Goal: Task Accomplishment & Management: Manage account settings

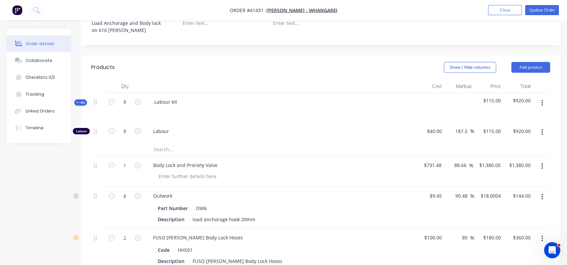
scroll to position [199, 0]
click at [489, 161] on input "1380" at bounding box center [496, 166] width 14 height 10
type input "1379"
type input "88.52"
type input "$1,379.00"
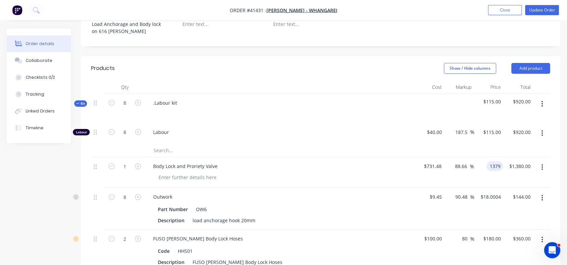
type input "$1,379.00"
click at [464, 188] on div "90.48 90.48 %" at bounding box center [459, 209] width 30 height 42
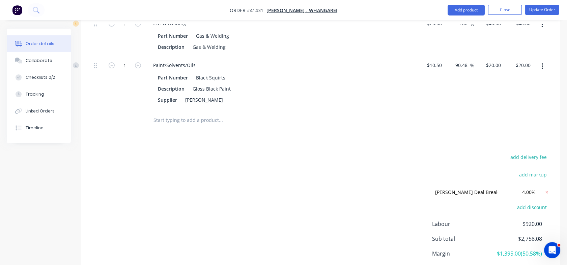
scroll to position [510, 0]
click at [336, 217] on div "add delivery fee add markup [PERSON_NAME] Deal Breaker [PERSON_NAME] Deal Break…" at bounding box center [320, 225] width 459 height 146
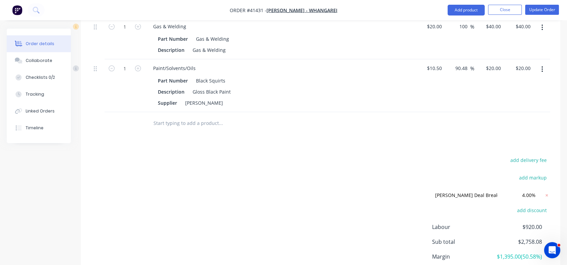
scroll to position [552, 0]
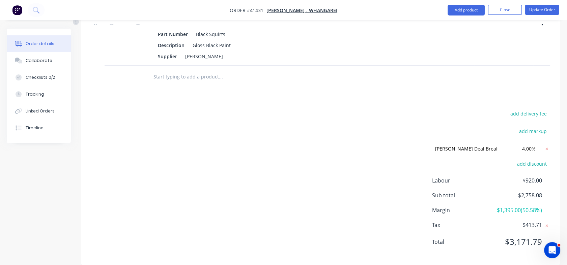
click at [374, 216] on div "add delivery fee add markup [PERSON_NAME] Deal Breaker [PERSON_NAME] Deal Break…" at bounding box center [320, 182] width 459 height 146
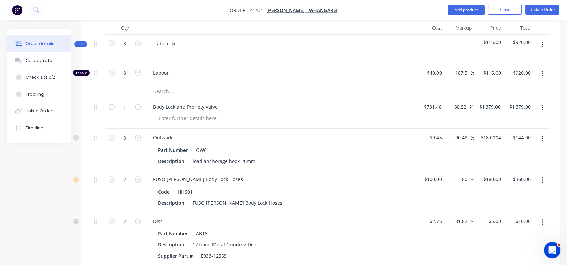
scroll to position [259, 0]
click at [488, 101] on div "1379 $1,379.00" at bounding box center [489, 106] width 27 height 10
type input "1350"
type input "84.56"
type input "$1,350.00"
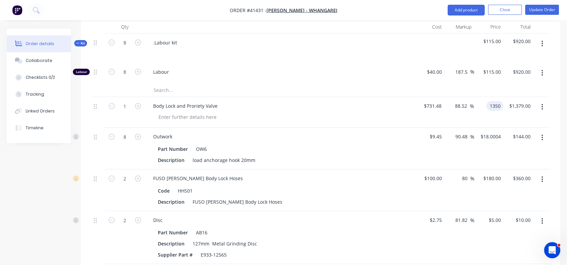
type input "$1,350.00"
click at [484, 115] on div "$1,350.00 1350" at bounding box center [488, 112] width 29 height 31
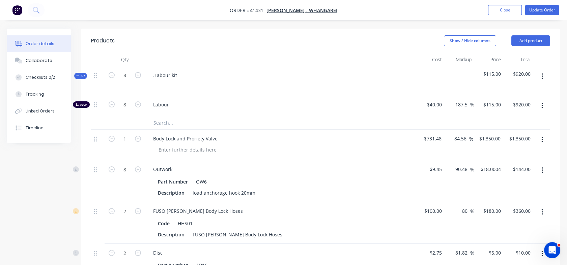
scroll to position [228, 0]
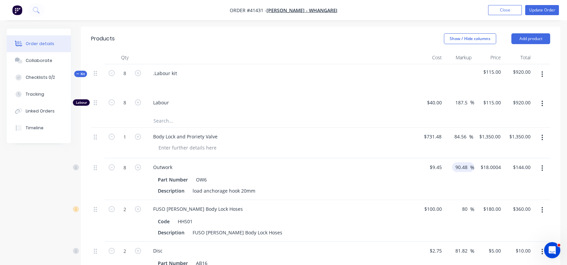
drag, startPoint x: 455, startPoint y: 160, endPoint x: 469, endPoint y: 160, distance: 13.5
click at [469, 162] on div "90.48 90.48" at bounding box center [462, 167] width 16 height 10
type input "80"
type input "$17.01"
type input "$136.08"
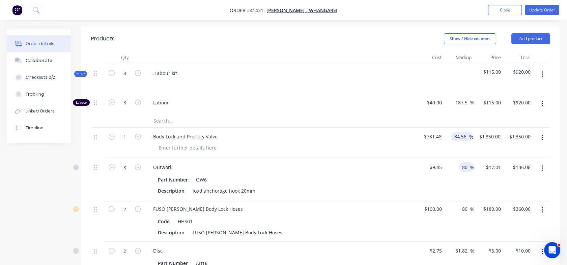
click at [464, 132] on input "84.56" at bounding box center [461, 137] width 16 height 10
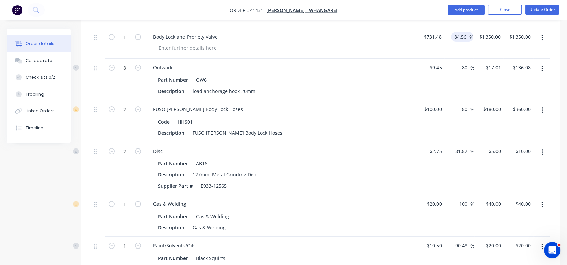
scroll to position [327, 0]
type input "$1,350.0195"
type input "$1,350.02"
click at [452, 148] on div "81.82 81.82 %" at bounding box center [463, 153] width 22 height 10
drag, startPoint x: 455, startPoint y: 143, endPoint x: 469, endPoint y: 140, distance: 14.1
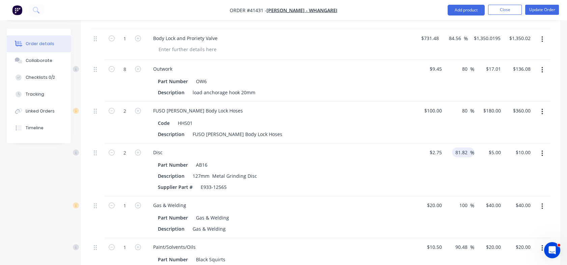
click at [469, 148] on input "81.82" at bounding box center [462, 153] width 16 height 10
type input "80"
type input "$4.95"
type input "$9.90"
click at [458, 128] on div "80 80 %" at bounding box center [459, 123] width 30 height 42
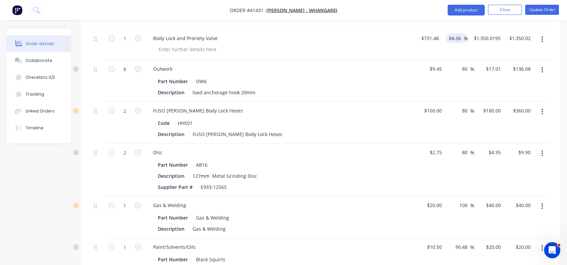
click at [448, 33] on div "84.56 84.56" at bounding box center [456, 38] width 16 height 10
drag, startPoint x: 448, startPoint y: 27, endPoint x: 460, endPoint y: 27, distance: 11.8
click at [460, 33] on input "84.56" at bounding box center [456, 38] width 16 height 10
type input "85"
type input "$1,353.238"
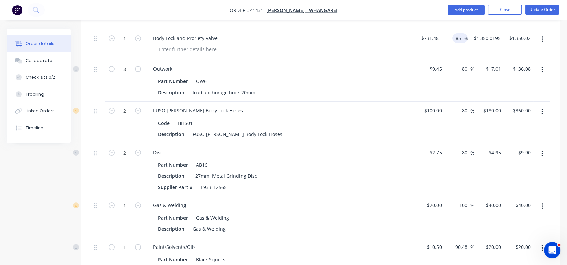
type input "$1,353.24"
click at [447, 68] on div "80 80 %" at bounding box center [459, 81] width 30 height 42
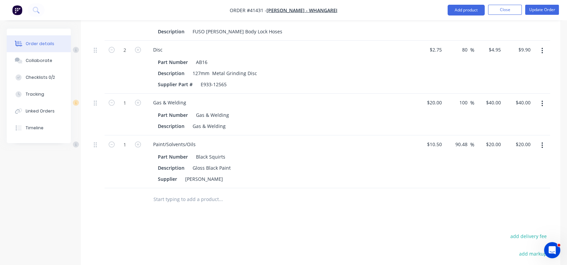
scroll to position [392, 0]
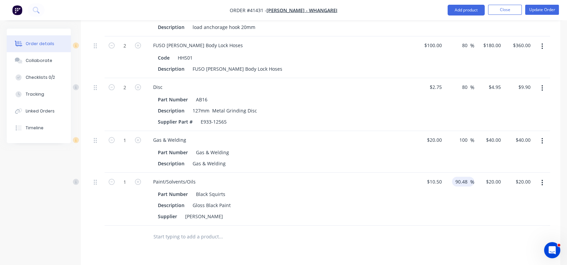
click at [453, 177] on div "90.48 90.48 %" at bounding box center [463, 182] width 22 height 10
drag, startPoint x: 454, startPoint y: 172, endPoint x: 467, endPoint y: 172, distance: 12.8
click at [467, 177] on input "90.48" at bounding box center [462, 182] width 16 height 10
type input "80"
type input "$18.90"
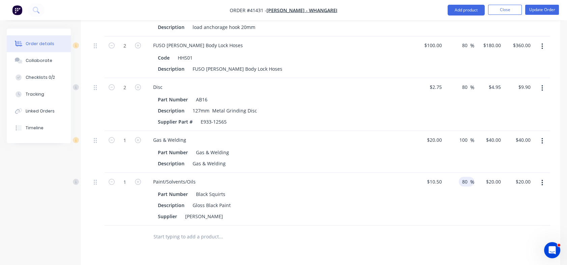
type input "$18.90"
click at [460, 194] on div "80 80 %" at bounding box center [459, 199] width 30 height 53
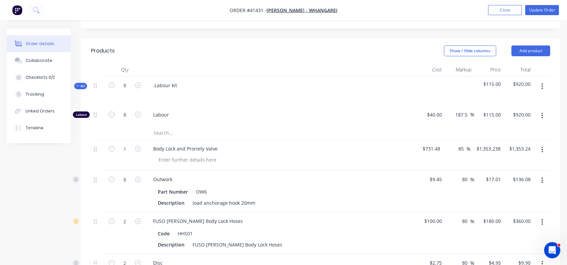
scroll to position [207, 0]
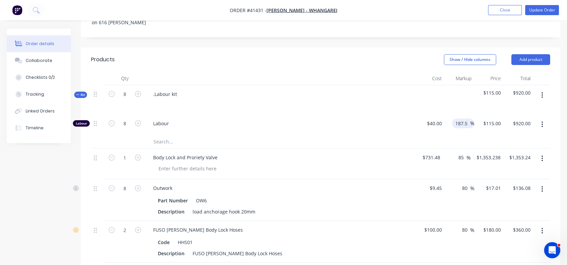
click at [457, 119] on input "187.5" at bounding box center [462, 124] width 16 height 10
click at [443, 119] on input "40" at bounding box center [435, 124] width 18 height 10
type input "$34.50"
type input "$99.1875"
type input "$793.50"
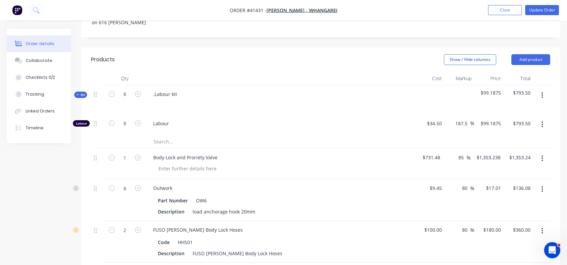
click at [434, 135] on div at bounding box center [320, 142] width 459 height 14
click at [486, 119] on input "99.1875" at bounding box center [492, 124] width 24 height 10
type input "115"
type input "233.33"
type input "$115.00"
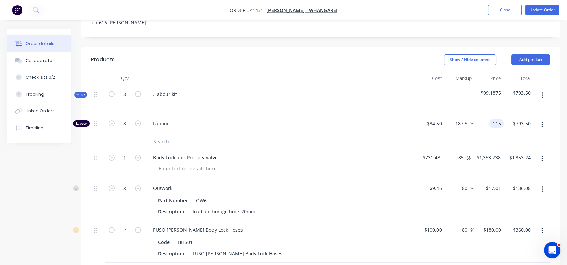
type input "$920.00"
click at [481, 135] on div at bounding box center [320, 142] width 459 height 14
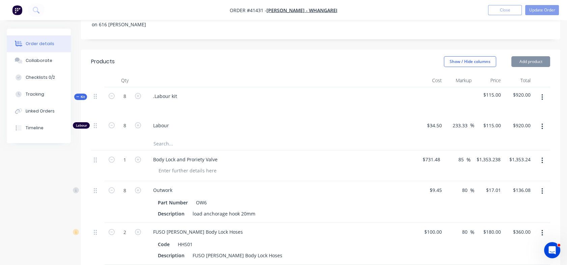
scroll to position [191, 0]
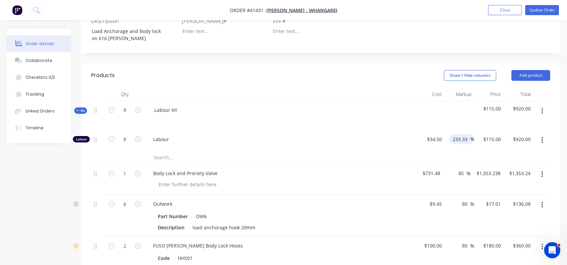
click at [458, 135] on input "233.33" at bounding box center [461, 140] width 18 height 10
drag, startPoint x: 458, startPoint y: 129, endPoint x: 469, endPoint y: 128, distance: 11.2
click at [469, 135] on input "233.33" at bounding box center [461, 140] width 18 height 10
type input "230"
type input "$113.85"
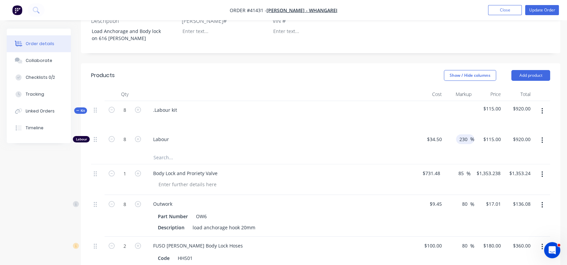
type input "$910.80"
click at [461, 151] on div at bounding box center [320, 158] width 459 height 14
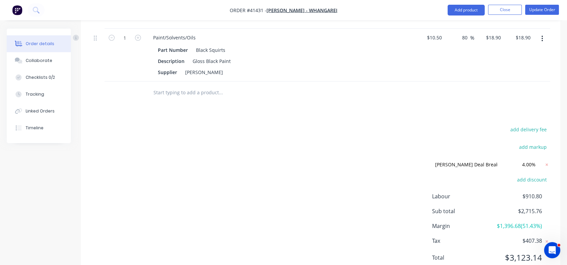
scroll to position [538, 0]
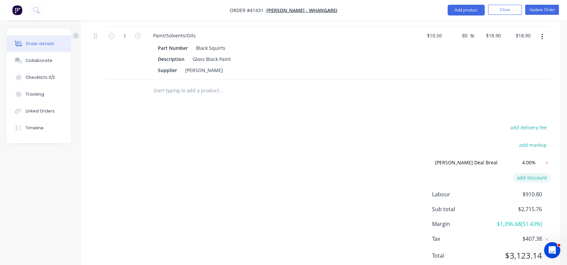
click at [528, 173] on button "add discount" at bounding box center [531, 177] width 37 height 9
click at [547, 177] on icon at bounding box center [546, 178] width 2 height 2
click at [529, 158] on input "4.00%" at bounding box center [523, 163] width 30 height 10
drag, startPoint x: 535, startPoint y: 152, endPoint x: 519, endPoint y: 153, distance: 16.2
click at [519, 158] on input "4.00%" at bounding box center [523, 163] width 30 height 10
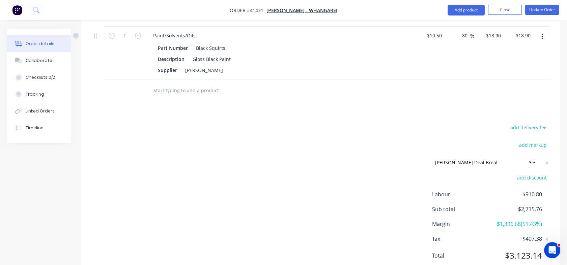
type input "3.00%"
click at [533, 174] on div "add discount" at bounding box center [508, 181] width 84 height 17
click at [545, 159] on icon at bounding box center [546, 162] width 7 height 7
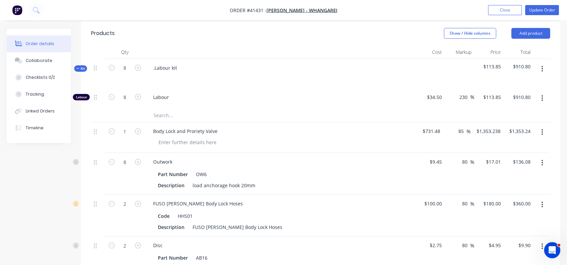
scroll to position [213, 0]
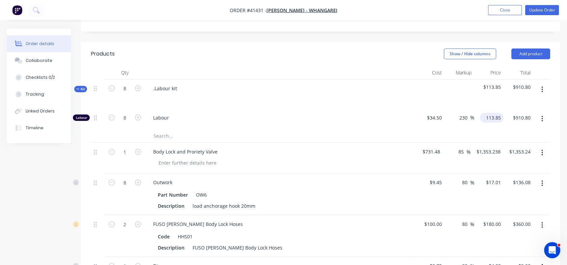
click at [497, 113] on input "113.85" at bounding box center [492, 118] width 21 height 10
type input "115"
type input "233.33"
type input "$115.00"
type input "$920.00"
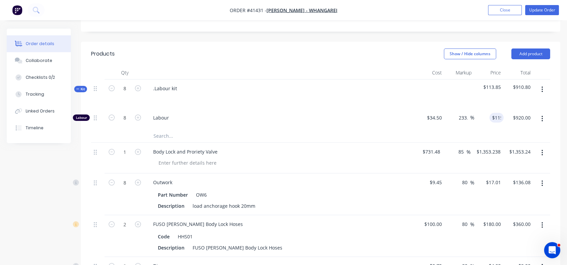
click at [486, 118] on div "$115.00 115" at bounding box center [489, 119] width 30 height 21
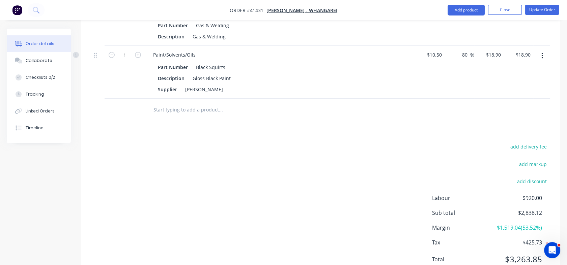
scroll to position [537, 0]
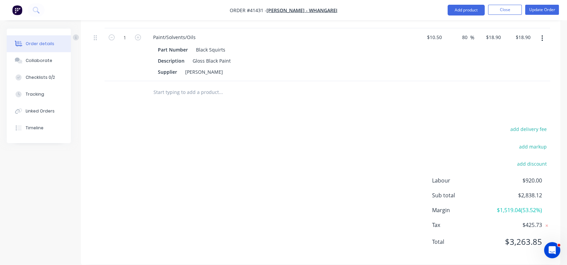
click at [529, 191] on span "$2,838.12" at bounding box center [517, 195] width 50 height 8
click at [501, 206] on span "$1,519.04 ( 53.52 %)" at bounding box center [517, 210] width 50 height 8
click at [540, 142] on button "add markup" at bounding box center [532, 146] width 35 height 9
click at [531, 144] on input at bounding box center [523, 149] width 30 height 10
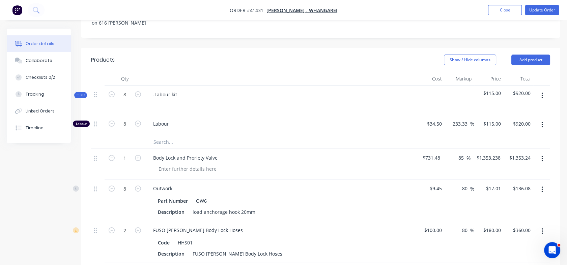
scroll to position [206, 0]
click at [494, 120] on input "115" at bounding box center [492, 125] width 21 height 10
type input "116"
type input "236.23"
type input "$116.00"
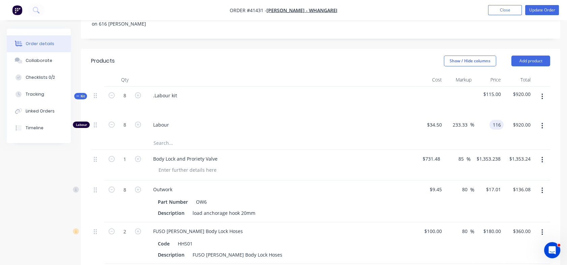
type input "$928.00"
click at [478, 136] on div at bounding box center [320, 143] width 459 height 14
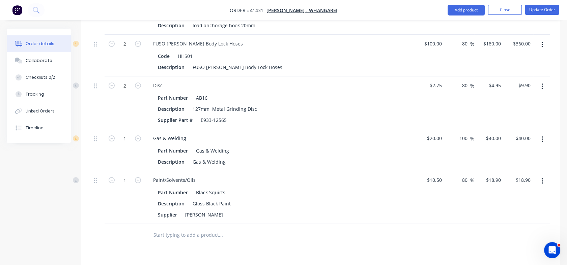
scroll to position [391, 0]
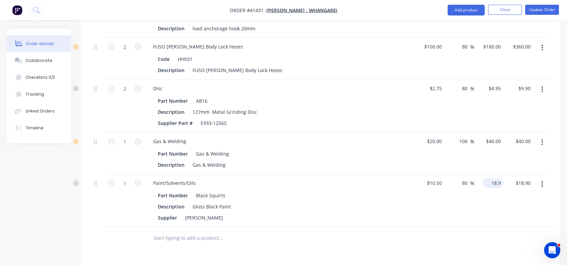
click at [495, 178] on input "18.9" at bounding box center [494, 183] width 18 height 10
type input "20"
type input "90.48"
type input "$20.00"
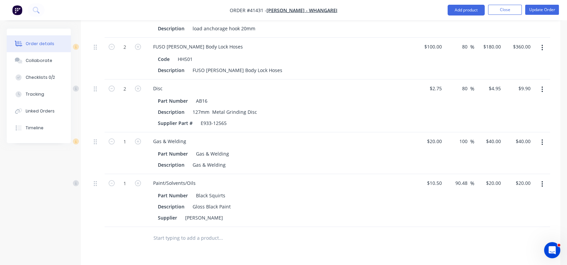
click at [493, 160] on div "$40.00 $40.00" at bounding box center [489, 153] width 30 height 42
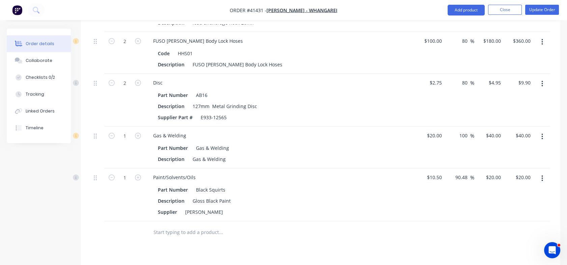
scroll to position [382, 0]
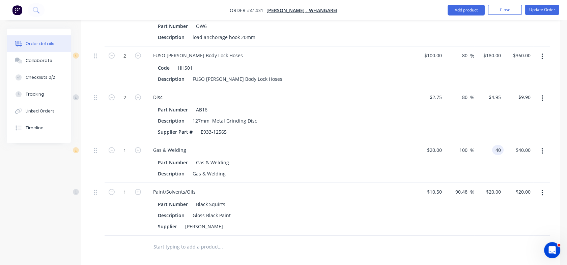
click at [492, 145] on div "40 40" at bounding box center [497, 150] width 11 height 10
type input "42.50"
type input "112.5"
type input "$42.50"
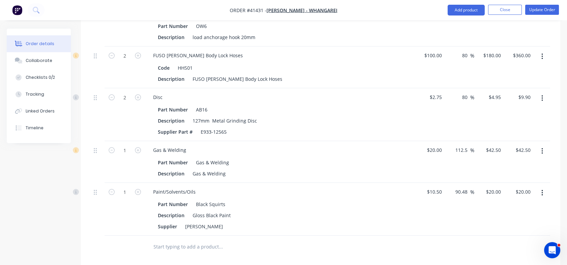
click at [494, 126] on div "$4.95 $4.95" at bounding box center [489, 114] width 30 height 53
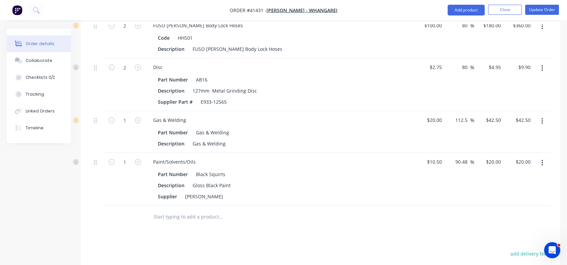
scroll to position [427, 0]
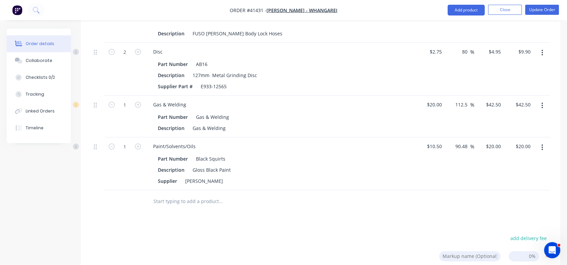
click at [155, 195] on input "text" at bounding box center [220, 201] width 135 height 13
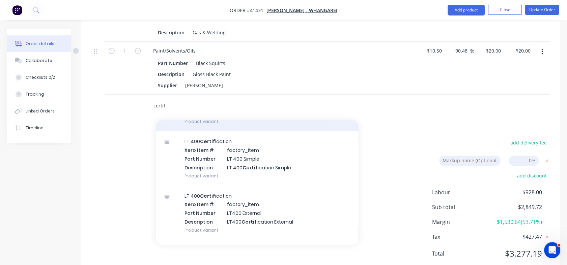
scroll to position [57, 0]
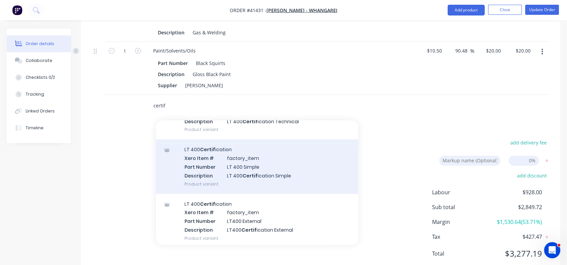
type input "certif"
click at [200, 151] on div "LT 400 Certif ication Xero Item # factory_item Part Number LT 400 Simple Descri…" at bounding box center [257, 167] width 202 height 54
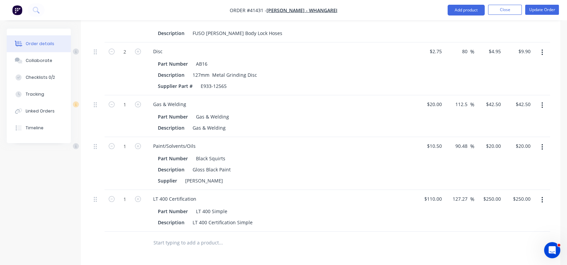
scroll to position [426, 0]
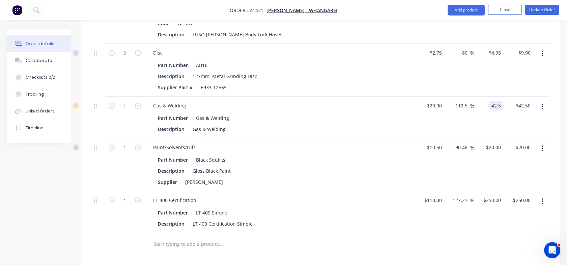
click at [490, 101] on div "42.5 42.5" at bounding box center [496, 106] width 16 height 10
type input "40"
type input "100"
type input "$40.00"
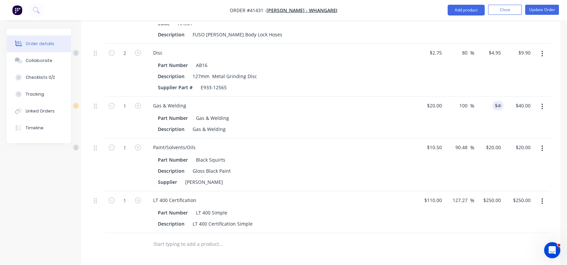
click at [489, 105] on div "$40.00 40" at bounding box center [489, 118] width 30 height 42
click at [494, 143] on div "20 $20.00" at bounding box center [494, 148] width 18 height 10
type input "15"
type input "42.86"
type input "$15.00"
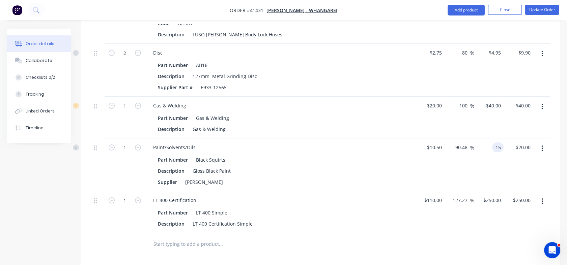
type input "$15.00"
click at [490, 149] on div "$15.00 15" at bounding box center [489, 165] width 30 height 53
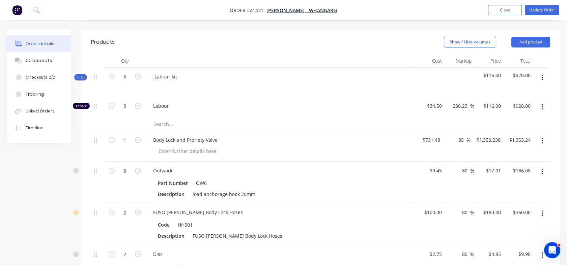
scroll to position [226, 0]
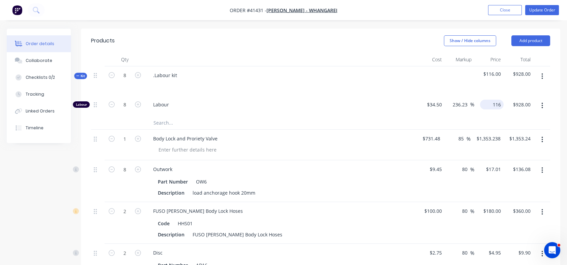
click at [497, 100] on input "116" at bounding box center [492, 105] width 21 height 10
type input "115"
type input "233.33"
type input "$115.00"
type input "$920.00"
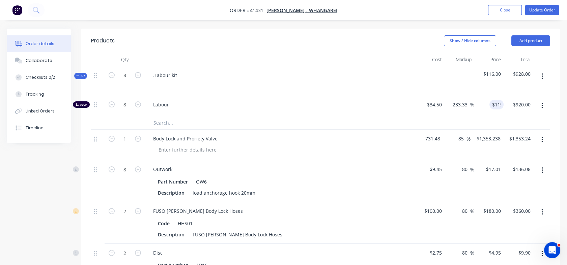
click at [442, 134] on input "731.48" at bounding box center [432, 139] width 21 height 10
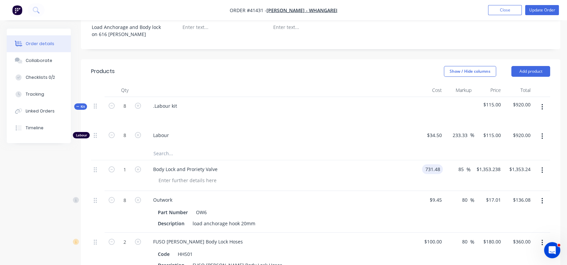
scroll to position [206, 0]
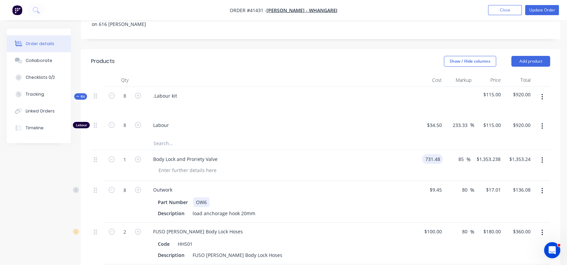
type input "$731.48"
click at [406, 196] on div "Part Number OW6 Description load anchorage hook 20mm" at bounding box center [280, 207] width 264 height 22
click at [458, 154] on input "85" at bounding box center [461, 159] width 9 height 10
drag, startPoint x: 458, startPoint y: 149, endPoint x: 465, endPoint y: 149, distance: 6.4
click at [465, 154] on input "85" at bounding box center [461, 159] width 9 height 10
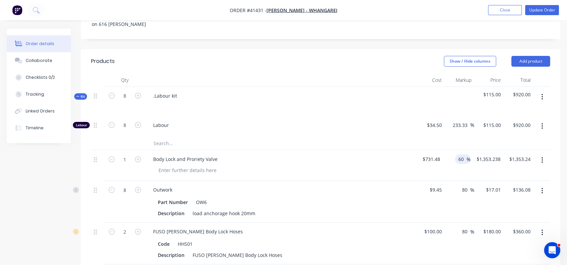
type input "60"
type input "$1,170.368"
type input "$1,170.37"
click at [448, 181] on div "80 80 %" at bounding box center [459, 202] width 30 height 42
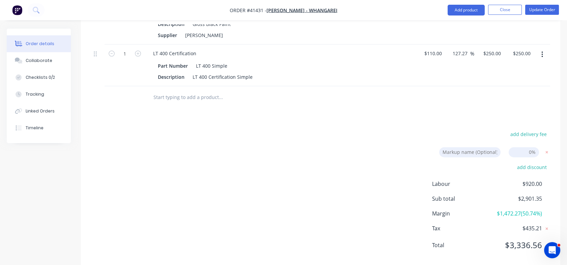
scroll to position [571, 0]
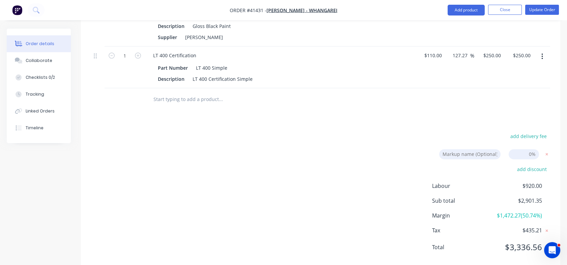
click at [531, 149] on input at bounding box center [523, 154] width 30 height 10
type input "4%"
click at [378, 196] on div "add delivery fee Markup name (Optional) 4% 4% 0% add discount Labour $920.00 Su…" at bounding box center [320, 196] width 459 height 128
click at [431, 161] on div "add delivery fee Markup name (Optional) 4% 4% 0% add discount Labour $920.00 Su…" at bounding box center [320, 196] width 459 height 128
click at [498, 197] on span "$2,901.35" at bounding box center [517, 201] width 50 height 8
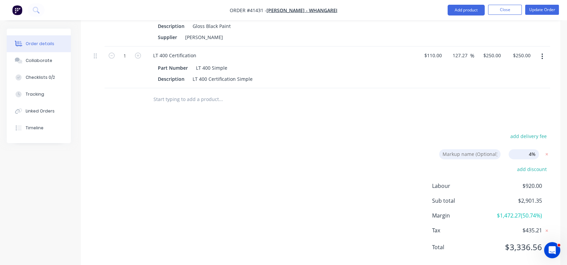
click at [481, 54] on div "$250.00 $250.00" at bounding box center [489, 68] width 30 height 42
click at [494, 51] on input "250" at bounding box center [492, 56] width 21 height 10
type input "$250.00"
click at [359, 227] on div "add delivery fee Markup name (Optional) 4% 4% 0% add discount Labour $920.00 Su…" at bounding box center [320, 196] width 459 height 128
click at [536, 165] on button "add discount" at bounding box center [531, 169] width 37 height 9
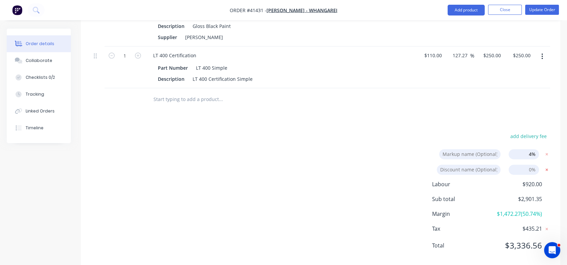
click at [546, 167] on icon at bounding box center [546, 170] width 7 height 7
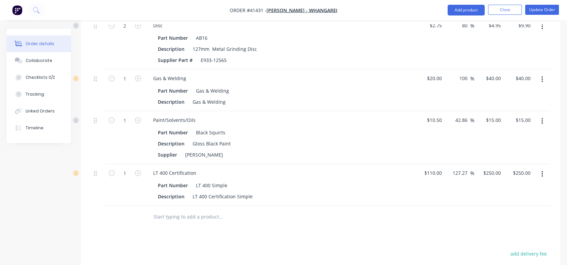
scroll to position [578, 0]
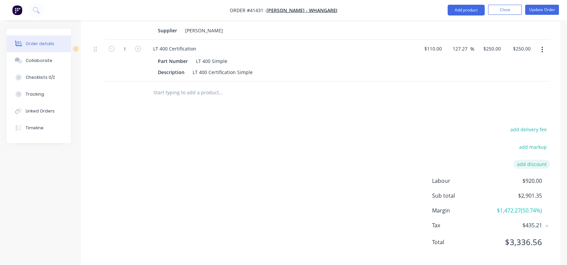
click at [538, 160] on button "add discount" at bounding box center [531, 164] width 37 height 9
click at [483, 161] on input at bounding box center [469, 166] width 64 height 10
type input "[PERSON_NAME] Deal Breaker"
type input "3%"
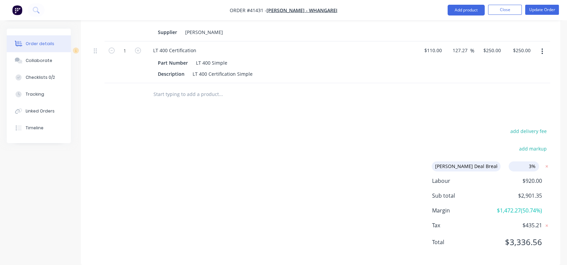
click at [480, 195] on div "Labour $920.00 Sub total $2,901.35 Margin $1,472.27 ( 50.74 %) Tax $435.21 Tota…" at bounding box center [491, 216] width 118 height 78
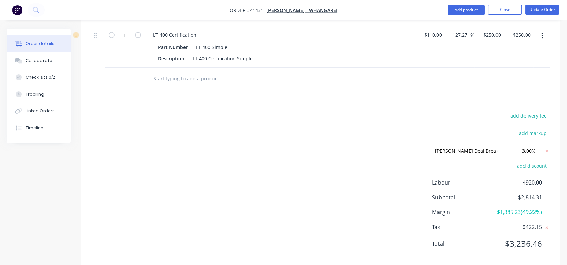
scroll to position [594, 0]
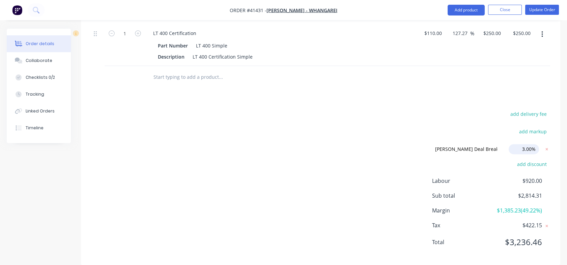
click at [524, 144] on input "3.00%" at bounding box center [523, 149] width 30 height 10
click at [502, 177] on span "$920.00" at bounding box center [517, 181] width 50 height 8
click at [521, 144] on input "4.00%" at bounding box center [523, 149] width 30 height 10
click at [507, 177] on span "$920.00" at bounding box center [517, 181] width 50 height 8
click at [525, 144] on input "5.00%" at bounding box center [523, 149] width 30 height 10
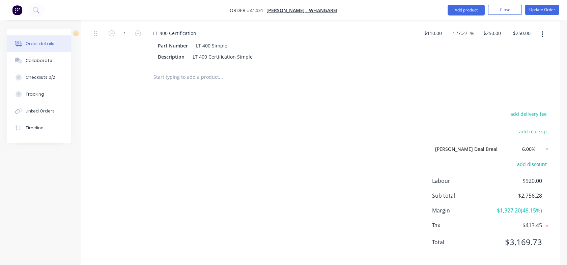
click at [498, 194] on div "Labour $920.00 Sub total $2,756.28 Margin $1,327.20 ( 48.15 %) Tax $413.45 Tota…" at bounding box center [491, 216] width 118 height 78
click at [524, 144] on input "6.00%" at bounding box center [523, 149] width 30 height 10
type input "7.00%"
click at [501, 179] on div "Labour $920.00 Sub total $2,727.27 Margin $1,298.19 ( 47.60 %) Tax $409.10 Tota…" at bounding box center [491, 216] width 118 height 78
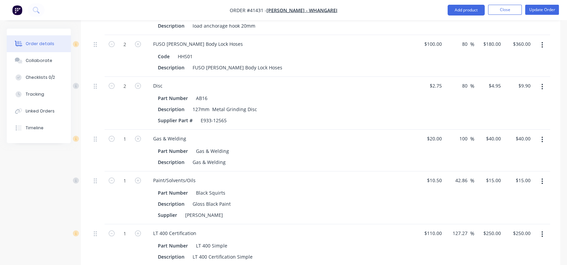
scroll to position [372, 0]
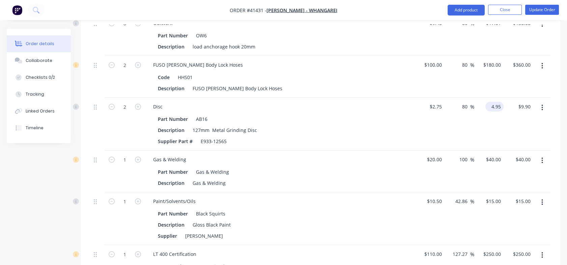
click at [494, 102] on input "4.95" at bounding box center [496, 107] width 16 height 10
type input "5"
click at [488, 121] on div "5 5" at bounding box center [489, 124] width 30 height 53
type input "81.82"
type input "$5.00"
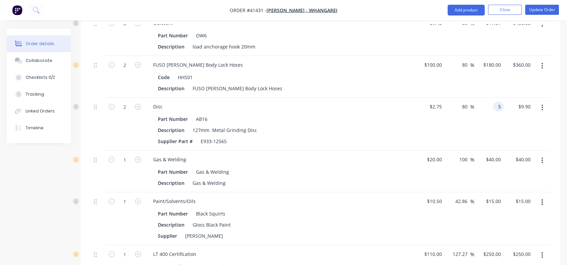
type input "$10.00"
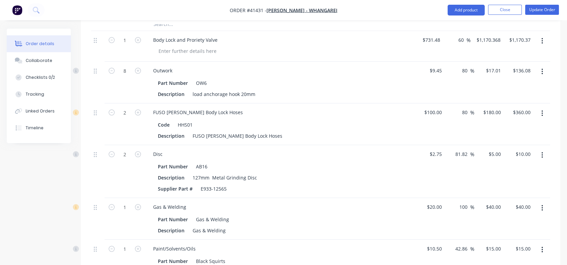
scroll to position [313, 0]
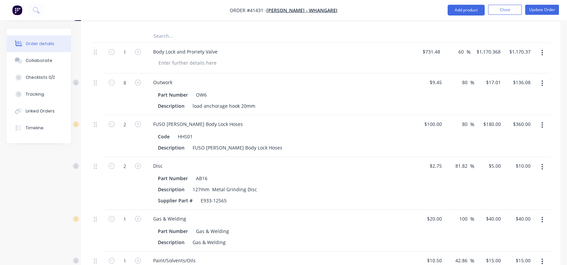
click at [564, 132] on div "Order details Collaborate Checklists 0/2 Tracking Linked Orders Timeline Order …" at bounding box center [283, 135] width 567 height 840
click at [496, 78] on input "17.01" at bounding box center [494, 83] width 18 height 10
click at [496, 78] on input "17.01" at bounding box center [496, 83] width 16 height 10
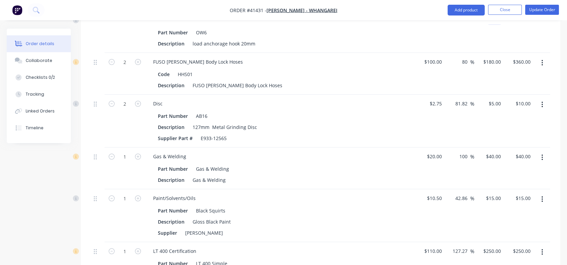
scroll to position [341, 0]
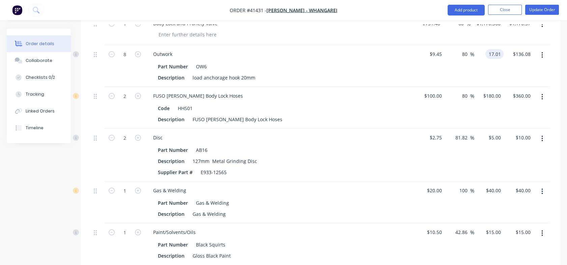
click at [488, 49] on input "17.01" at bounding box center [496, 54] width 16 height 10
type input "17.50"
click at [483, 60] on div "17.50 17.50" at bounding box center [489, 66] width 30 height 42
type input "85.19"
type input "$17.50"
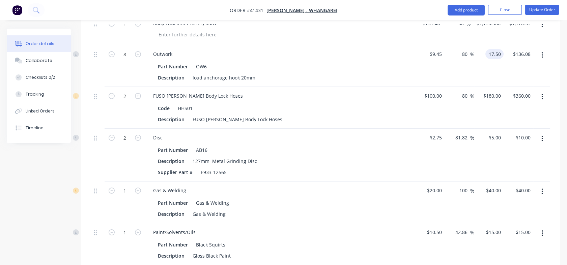
type input "$140.00"
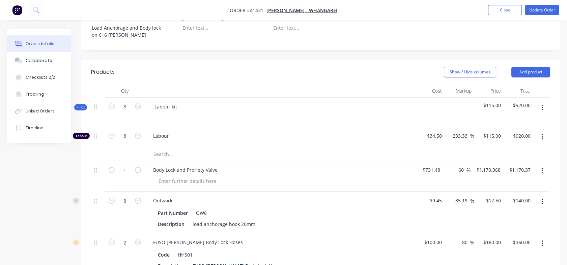
scroll to position [89, 0]
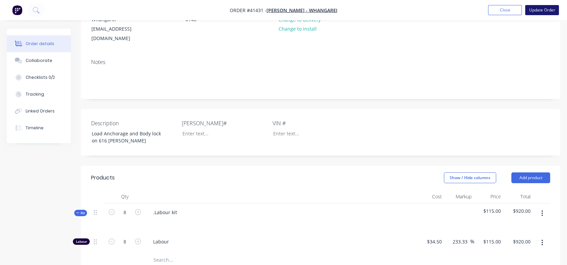
click at [550, 8] on button "Update Order" at bounding box center [542, 10] width 34 height 10
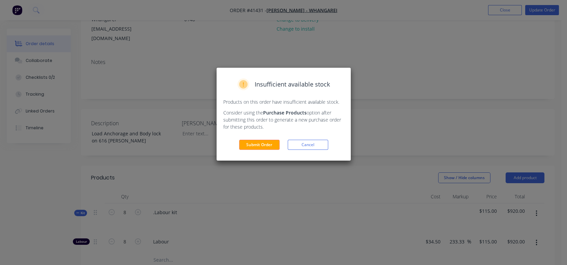
click at [273, 150] on div "Insufficient available stock Products on this order have insufficient available…" at bounding box center [283, 114] width 134 height 93
click at [265, 144] on button "Submit Order" at bounding box center [259, 145] width 40 height 10
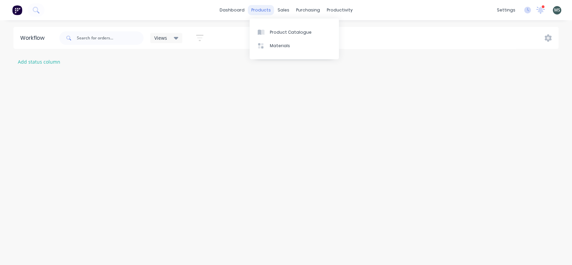
click at [264, 7] on div "products" at bounding box center [261, 10] width 26 height 10
click at [304, 12] on div "purchasing" at bounding box center [308, 10] width 31 height 10
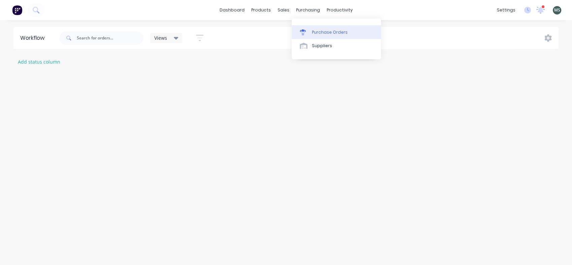
click at [330, 34] on div "Purchase Orders" at bounding box center [330, 32] width 36 height 6
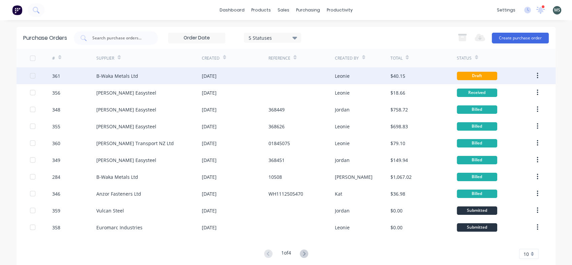
click at [120, 76] on div "B-Waka Metals Ltd" at bounding box center [117, 75] width 42 height 7
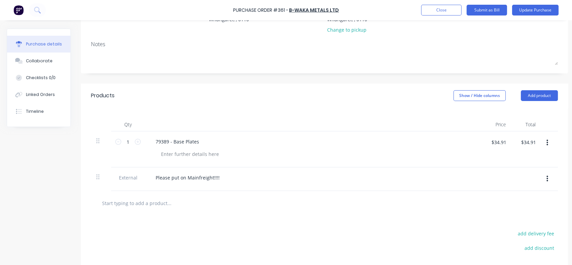
scroll to position [85, 0]
click at [139, 143] on icon at bounding box center [138, 141] width 6 height 6
type input "2"
type input "$69.82"
click at [139, 143] on icon at bounding box center [138, 141] width 6 height 6
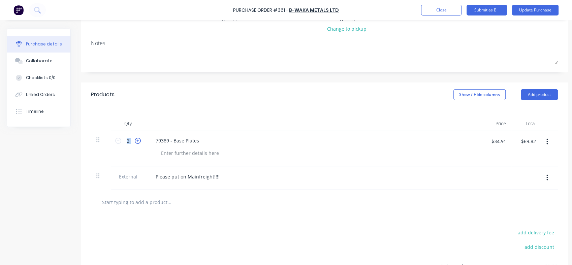
type input "3"
type input "$104.73"
click at [139, 143] on icon at bounding box center [138, 141] width 6 height 6
type input "4"
type input "$139.64"
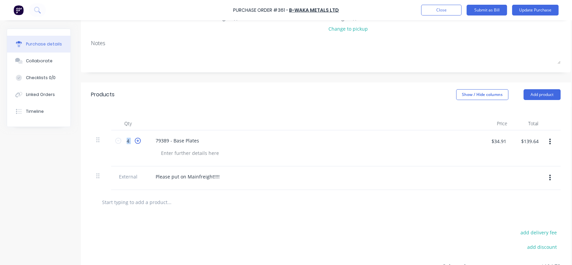
click at [139, 143] on icon at bounding box center [138, 141] width 6 height 6
type input "5"
type input "$174.55"
click at [139, 143] on icon at bounding box center [138, 141] width 6 height 6
type input "6"
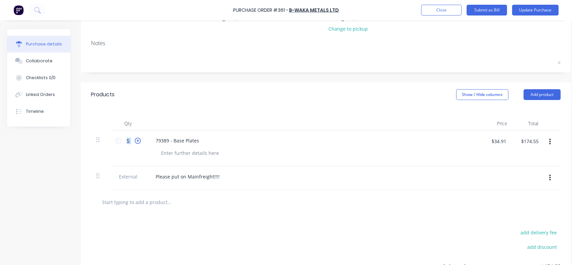
type input "$209.46"
click at [139, 143] on icon at bounding box center [138, 141] width 6 height 6
type input "7"
type input "$244.37"
click at [139, 143] on icon at bounding box center [138, 141] width 6 height 6
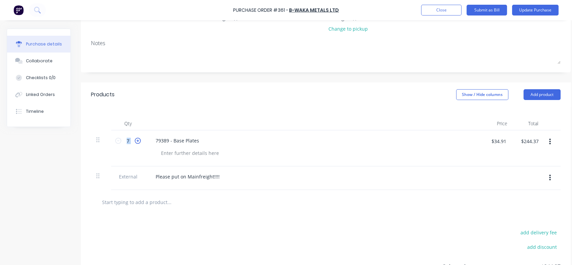
type input "8"
type input "$279.28"
click at [139, 143] on icon at bounding box center [138, 141] width 6 height 6
type input "9"
type input "$314.19"
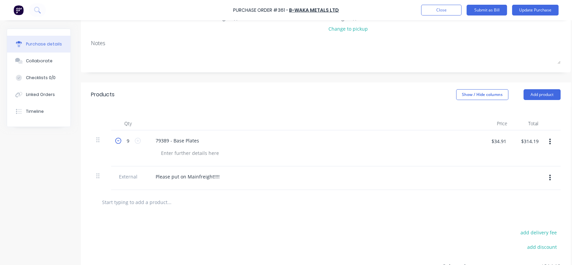
drag, startPoint x: 139, startPoint y: 143, endPoint x: 117, endPoint y: 140, distance: 22.0
click at [117, 140] on icon at bounding box center [118, 141] width 6 height 6
type input "8"
type input "$279.28"
click at [499, 142] on input "$34.91" at bounding box center [498, 141] width 23 height 11
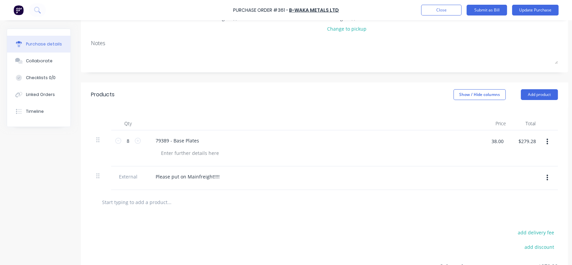
click at [424, 193] on div at bounding box center [324, 202] width 467 height 25
type input "$38.00"
type input "$304.00"
click at [539, 10] on button "Update Purchase" at bounding box center [535, 10] width 47 height 11
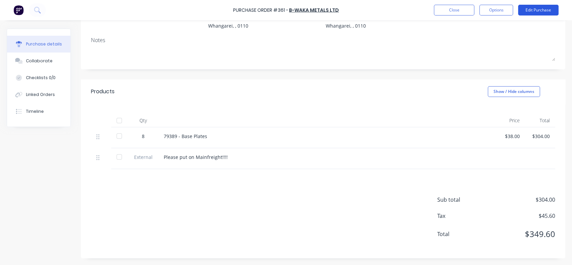
scroll to position [0, 0]
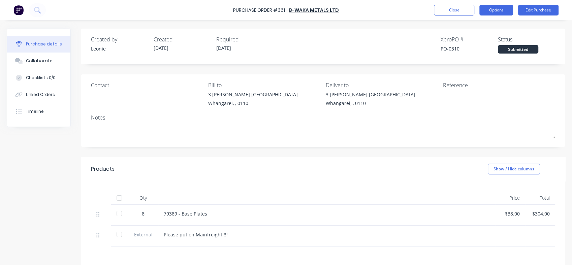
click at [497, 14] on button "Options" at bounding box center [497, 10] width 34 height 11
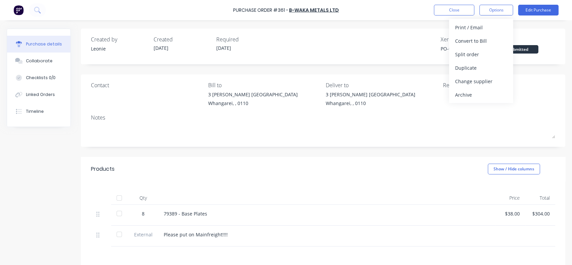
click at [395, 43] on div "Created by Leonie Created 26/08/25 Required 26/08/25 Xero PO # PO-0310 Status S…" at bounding box center [323, 44] width 465 height 18
